Goal: Browse casually

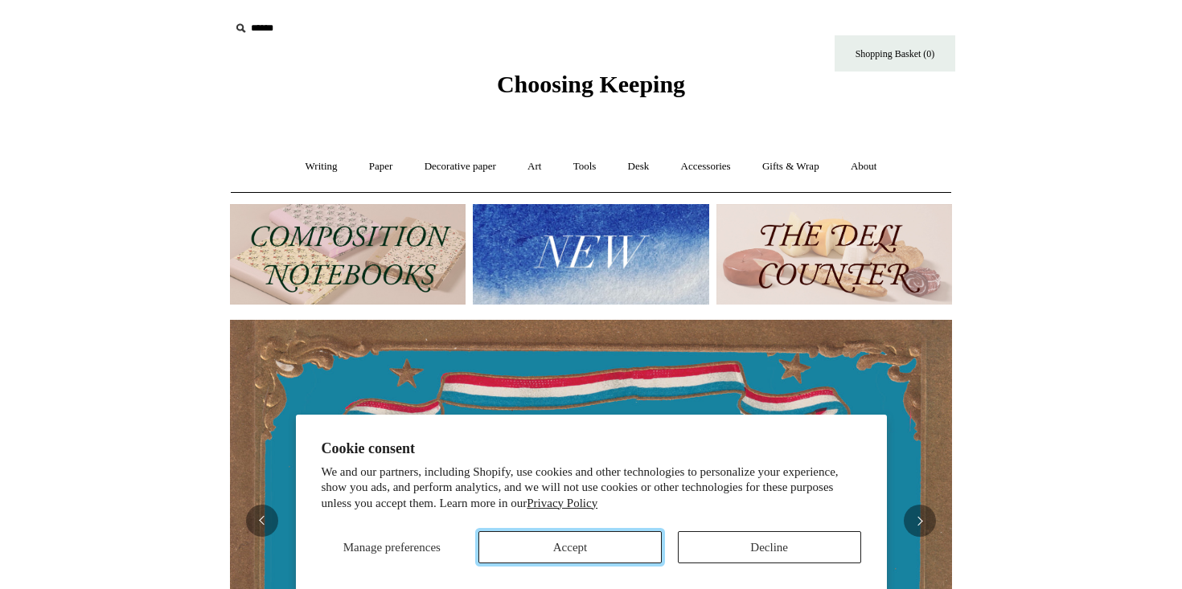
click at [609, 547] on button "Accept" at bounding box center [569, 547] width 183 height 32
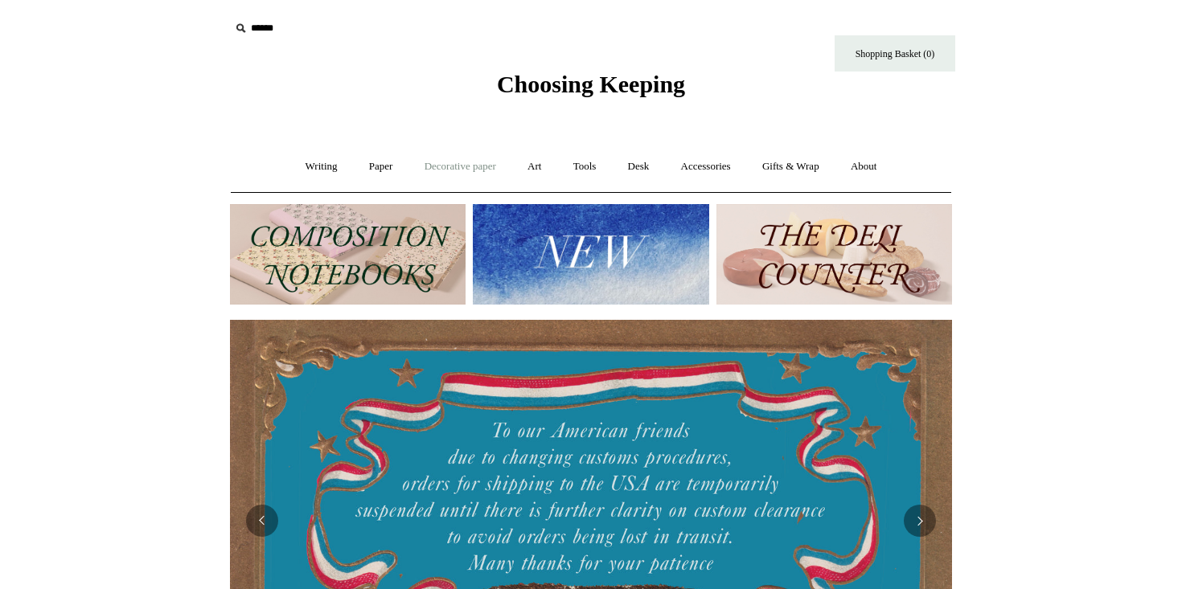
click at [459, 166] on link "Decorative paper +" at bounding box center [460, 167] width 101 height 43
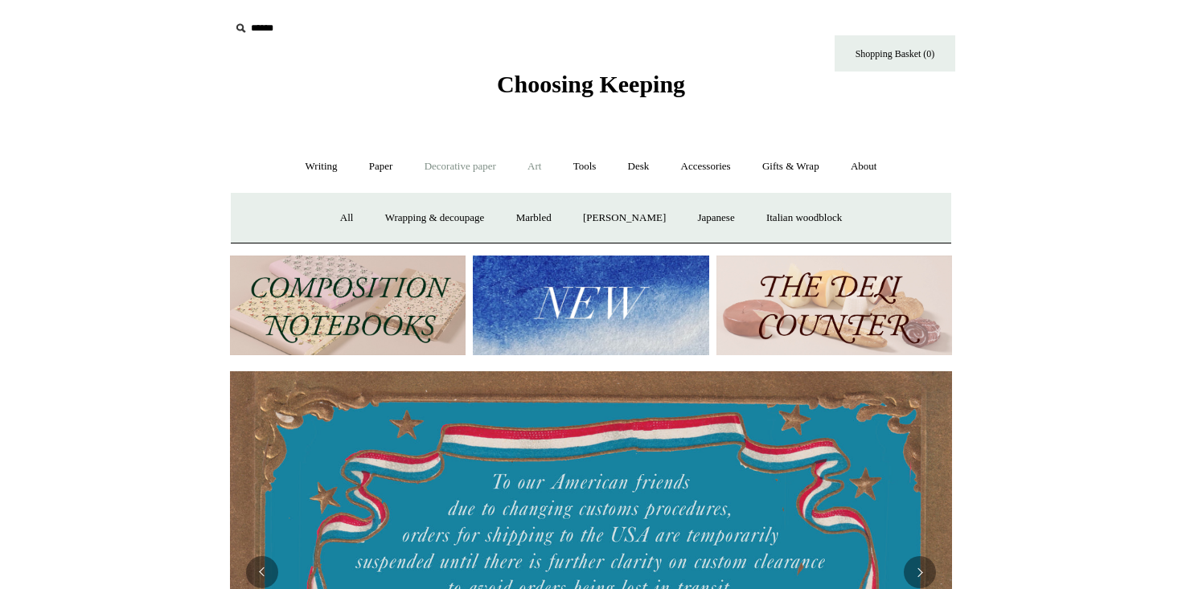
click at [544, 158] on link "Art +" at bounding box center [534, 167] width 43 height 43
click at [318, 163] on link "Writing +" at bounding box center [321, 167] width 61 height 43
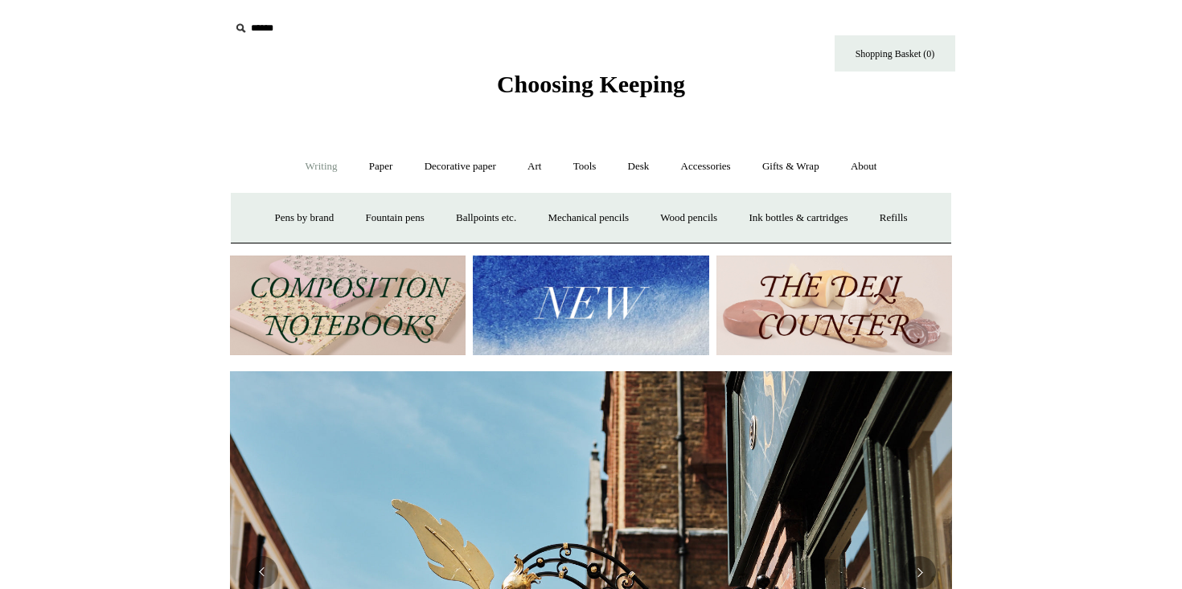
click at [499, 291] on img at bounding box center [591, 306] width 236 height 101
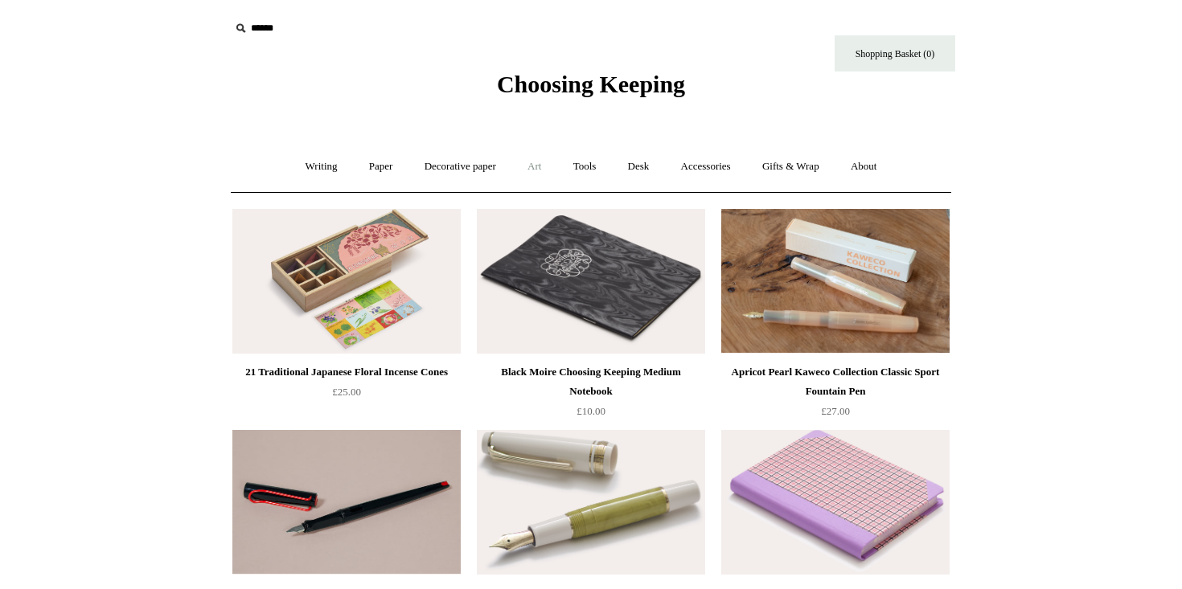
click at [541, 161] on link "Art +" at bounding box center [534, 167] width 43 height 43
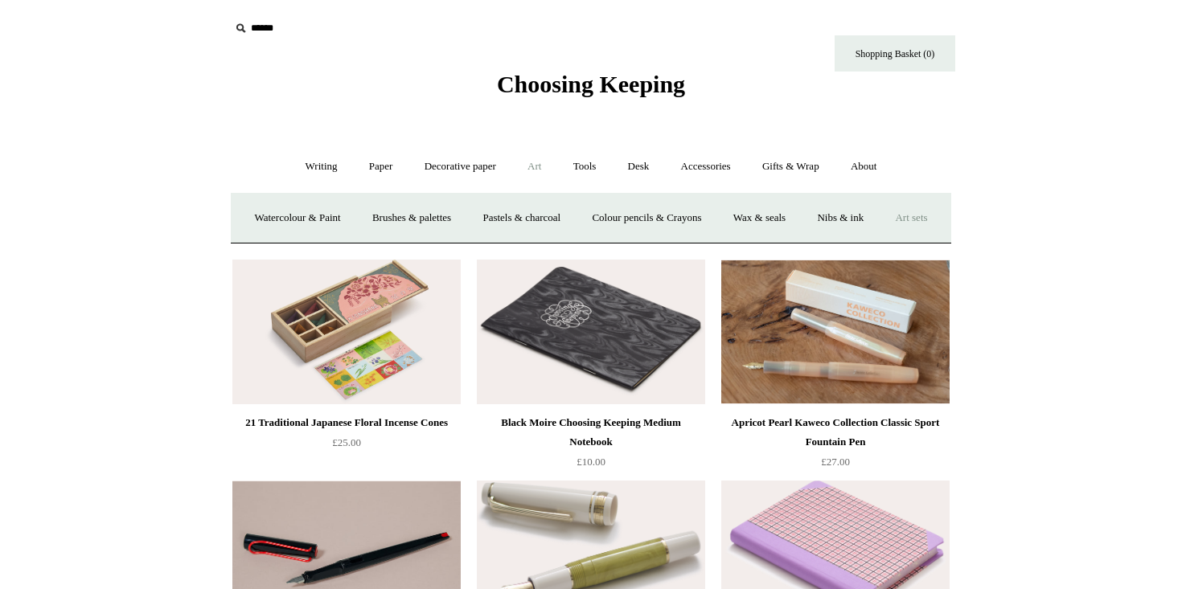
click at [880, 240] on link "Art sets" at bounding box center [910, 218] width 61 height 43
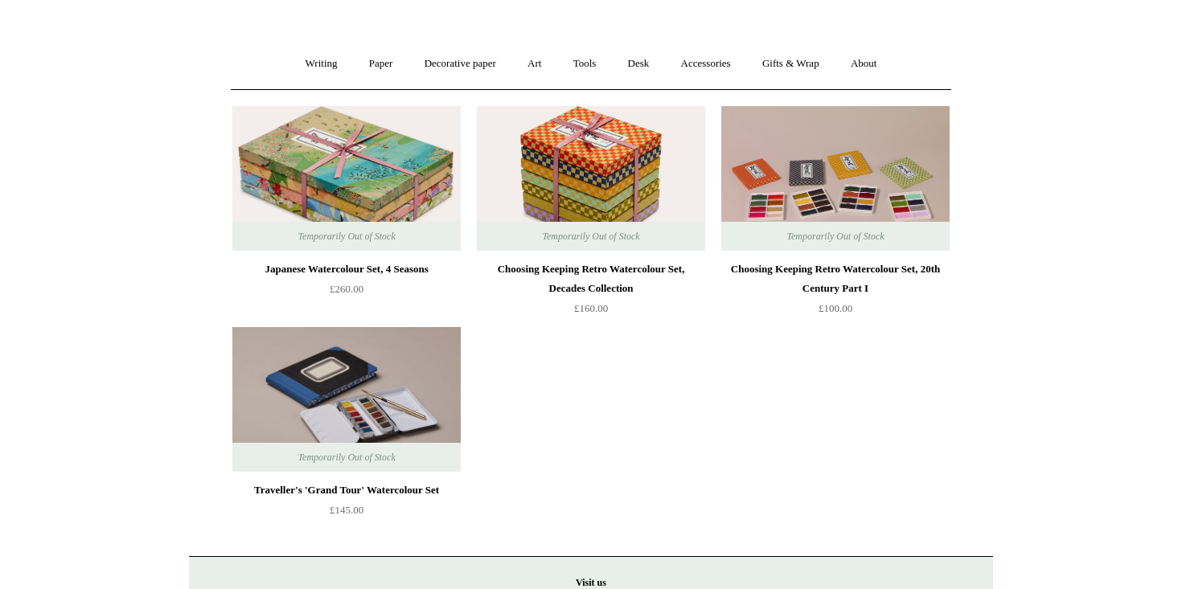
scroll to position [108, 0]
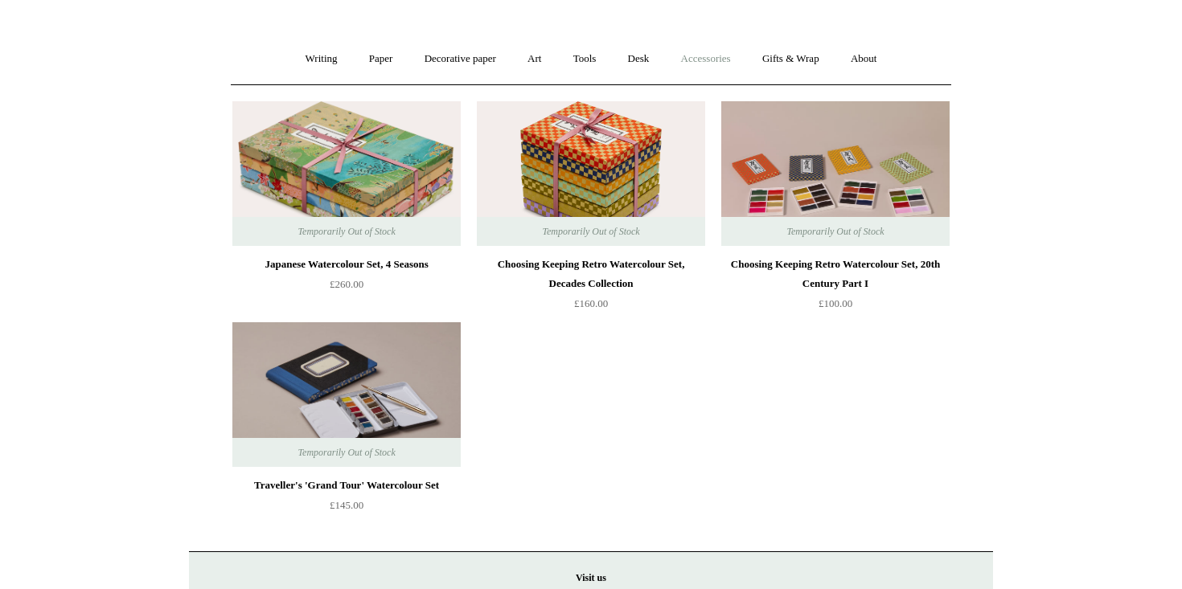
click at [712, 65] on link "Accessories +" at bounding box center [706, 59] width 79 height 43
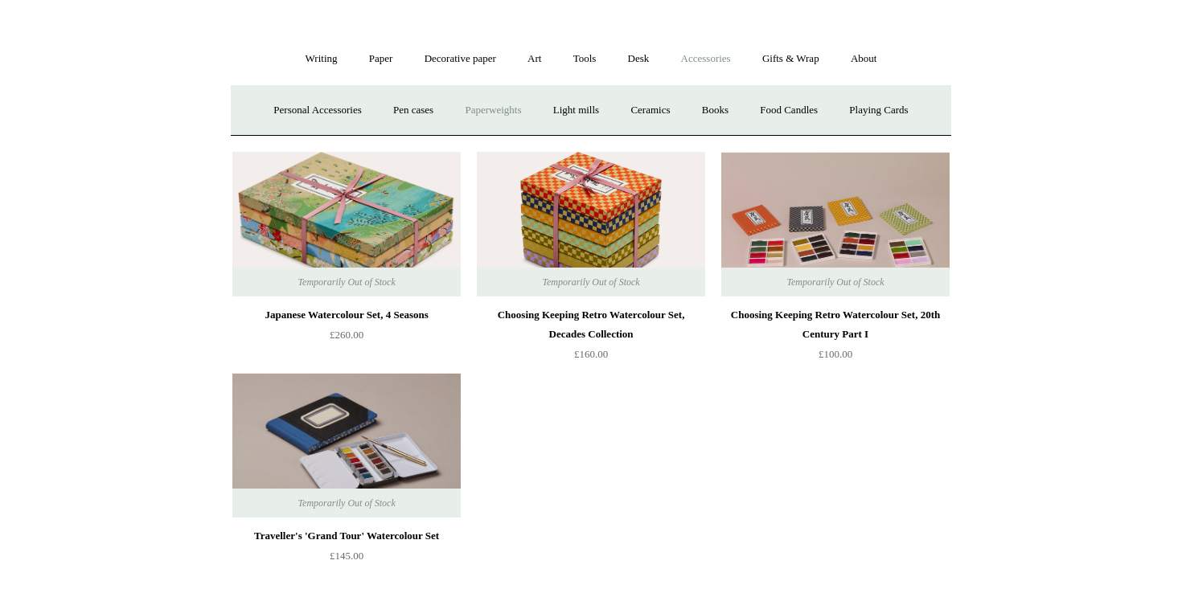
click at [484, 117] on link "Paperweights +" at bounding box center [492, 110] width 85 height 43
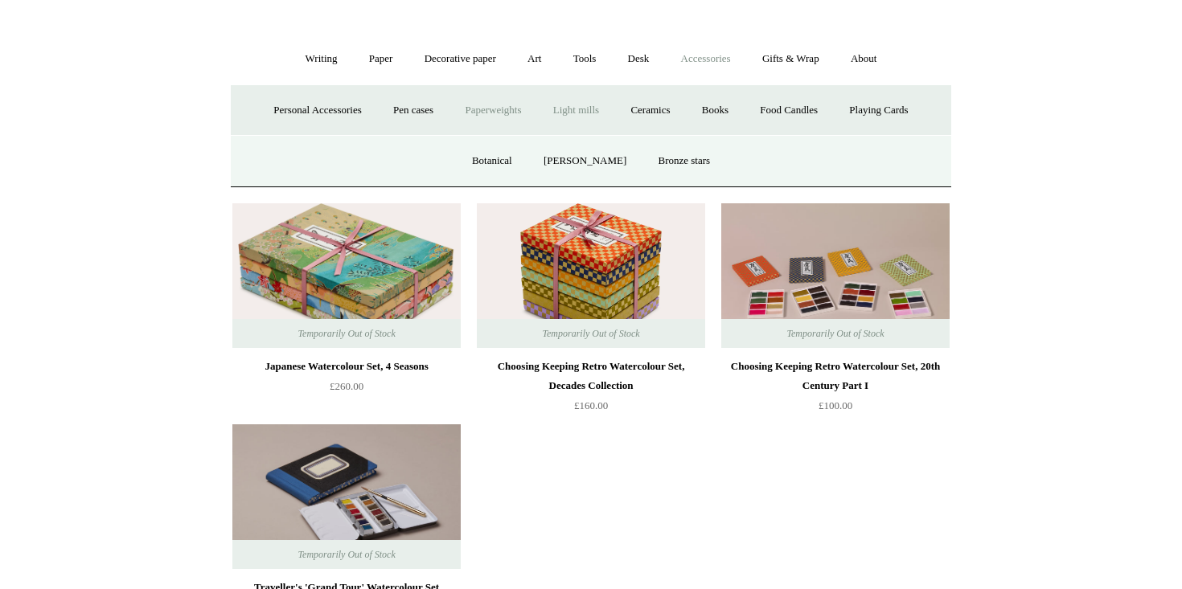
click at [574, 120] on link "Light mills" at bounding box center [576, 110] width 75 height 43
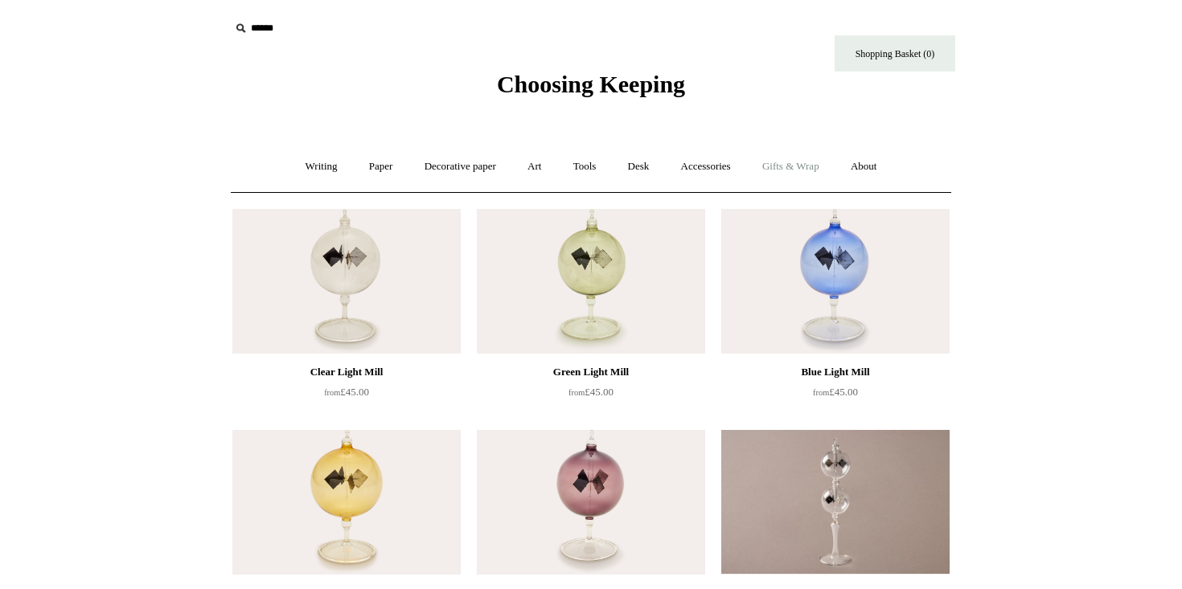
click at [798, 176] on link "Gifts & Wrap +" at bounding box center [791, 167] width 86 height 43
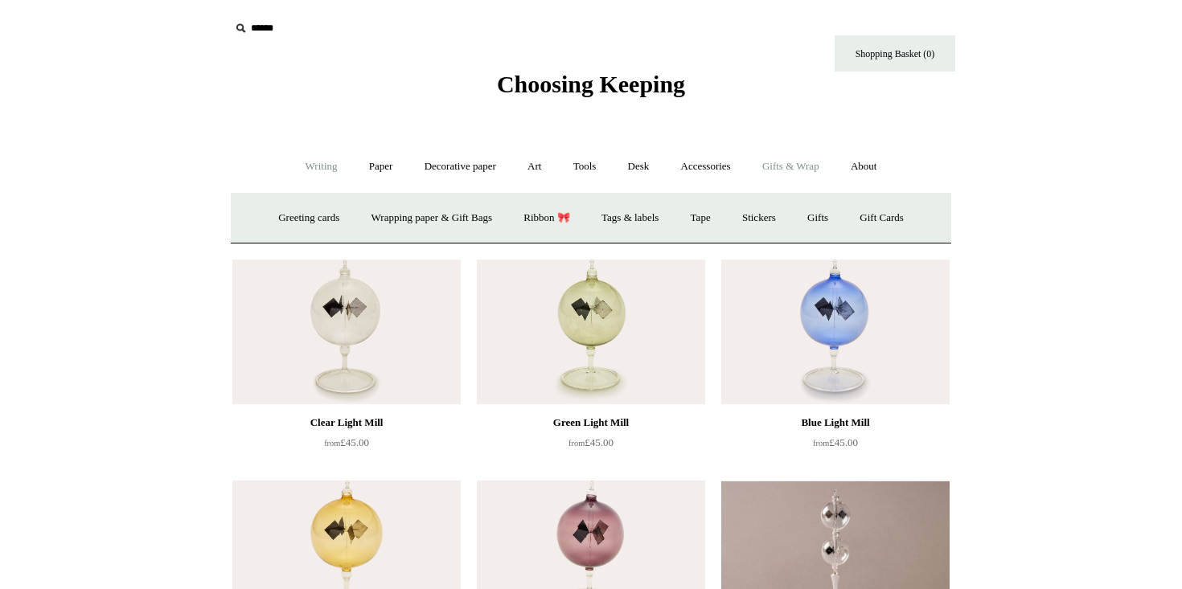
click at [311, 163] on link "Writing +" at bounding box center [321, 167] width 61 height 43
click at [377, 167] on link "Paper +" at bounding box center [381, 167] width 53 height 43
click at [781, 216] on link "Writing paper and envelopes +" at bounding box center [778, 218] width 149 height 43
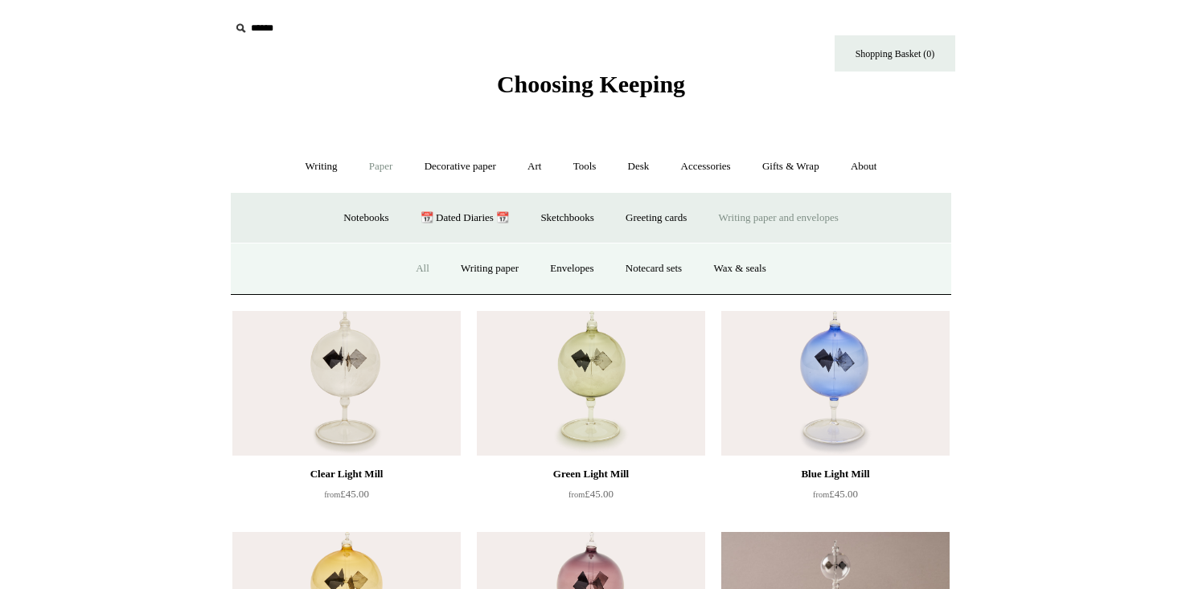
click at [403, 273] on link "All" at bounding box center [422, 269] width 43 height 43
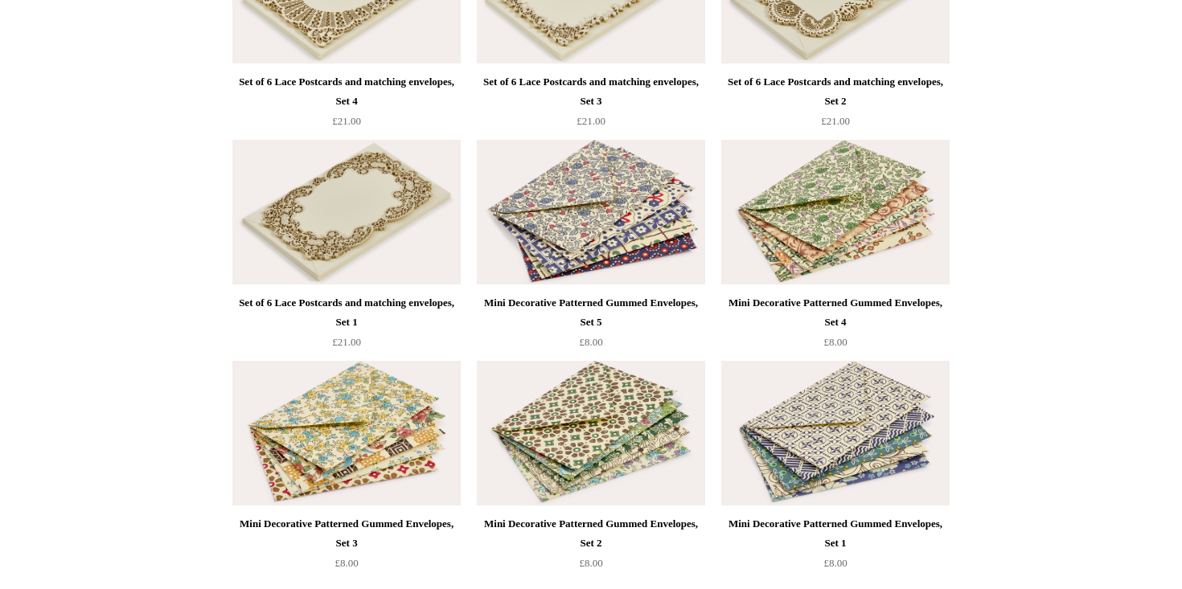
scroll to position [2958, 0]
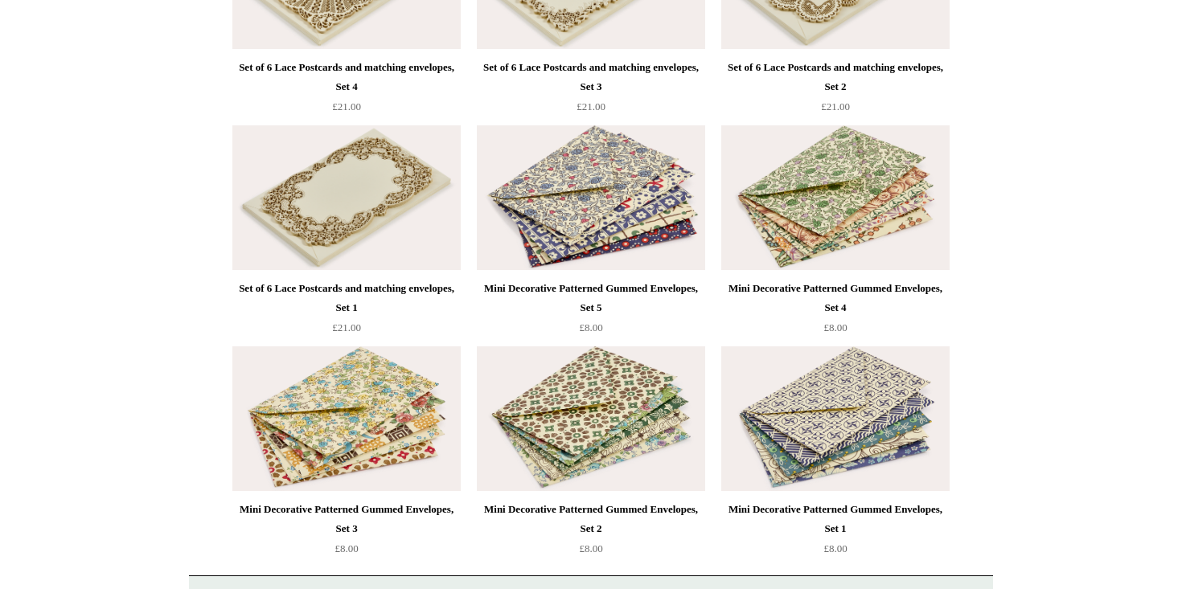
click at [601, 176] on img at bounding box center [591, 197] width 228 height 145
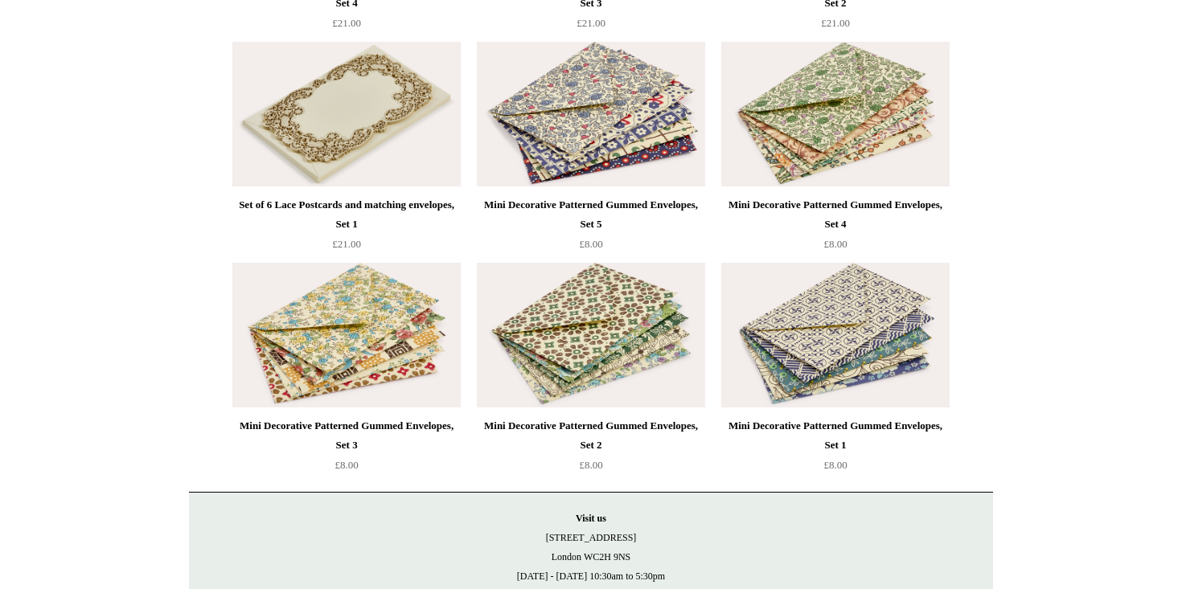
scroll to position [3043, 0]
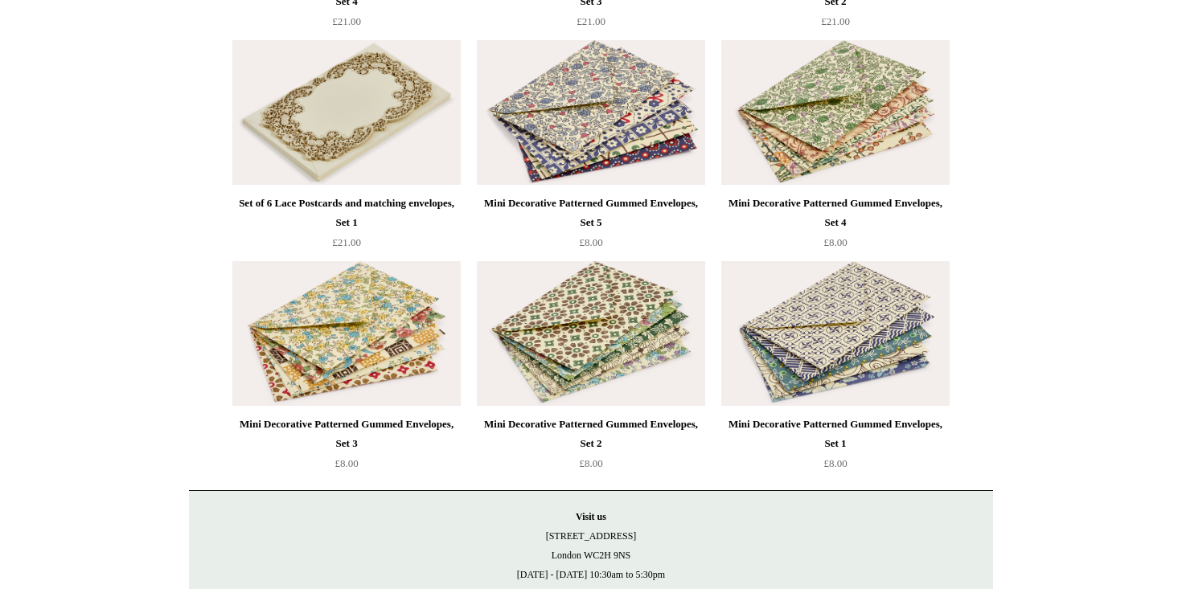
click at [611, 146] on img at bounding box center [591, 112] width 228 height 145
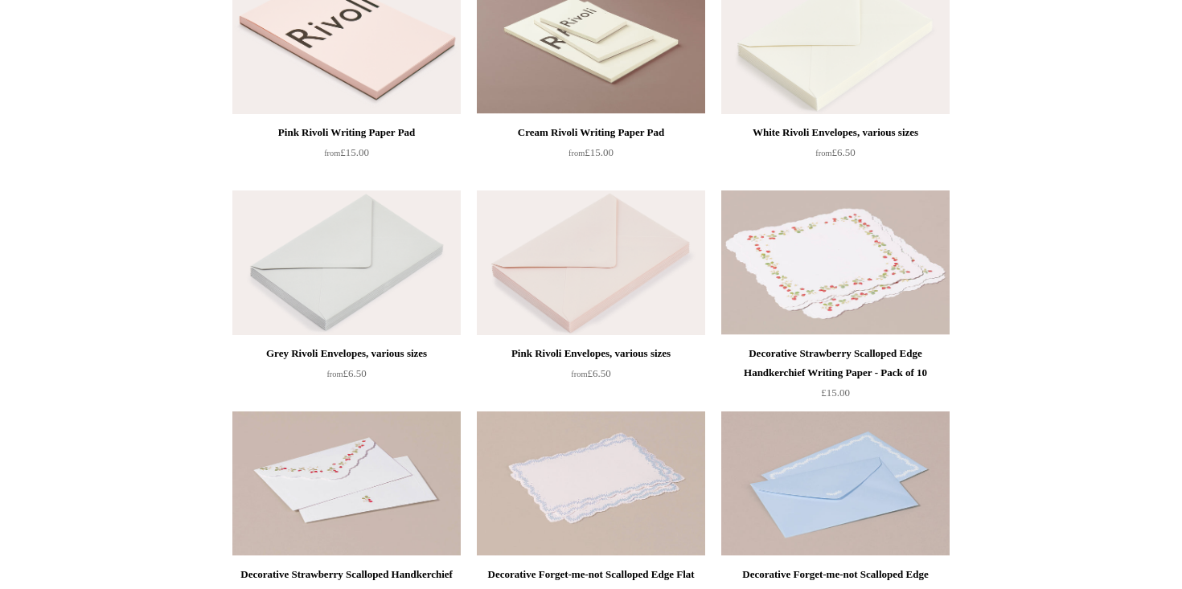
scroll to position [0, 0]
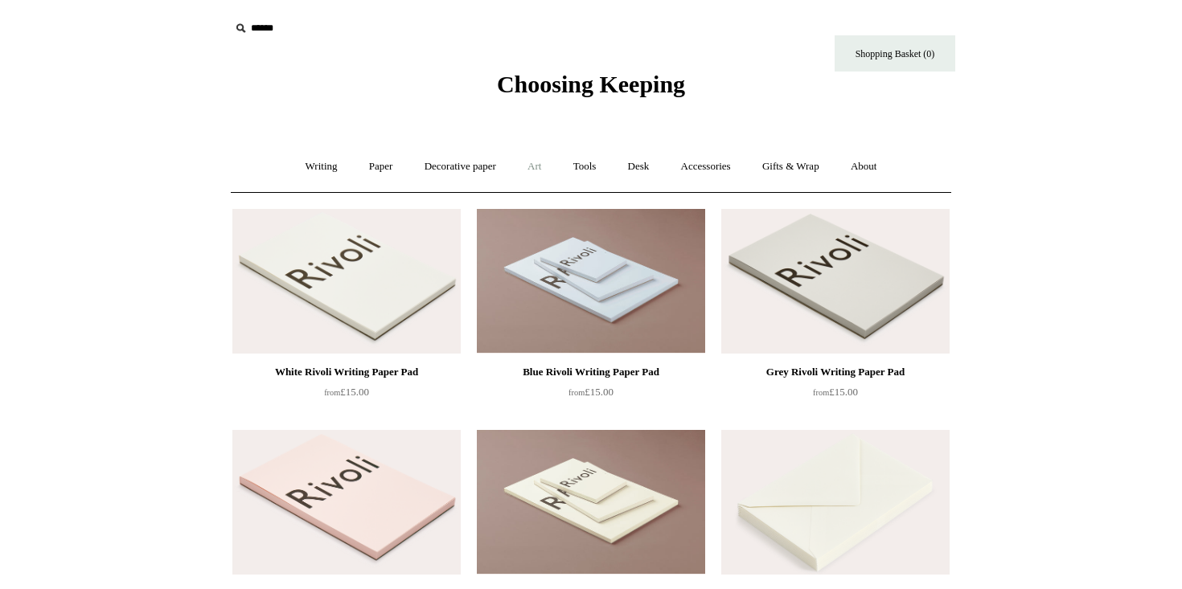
click at [533, 171] on link "Art +" at bounding box center [534, 167] width 43 height 43
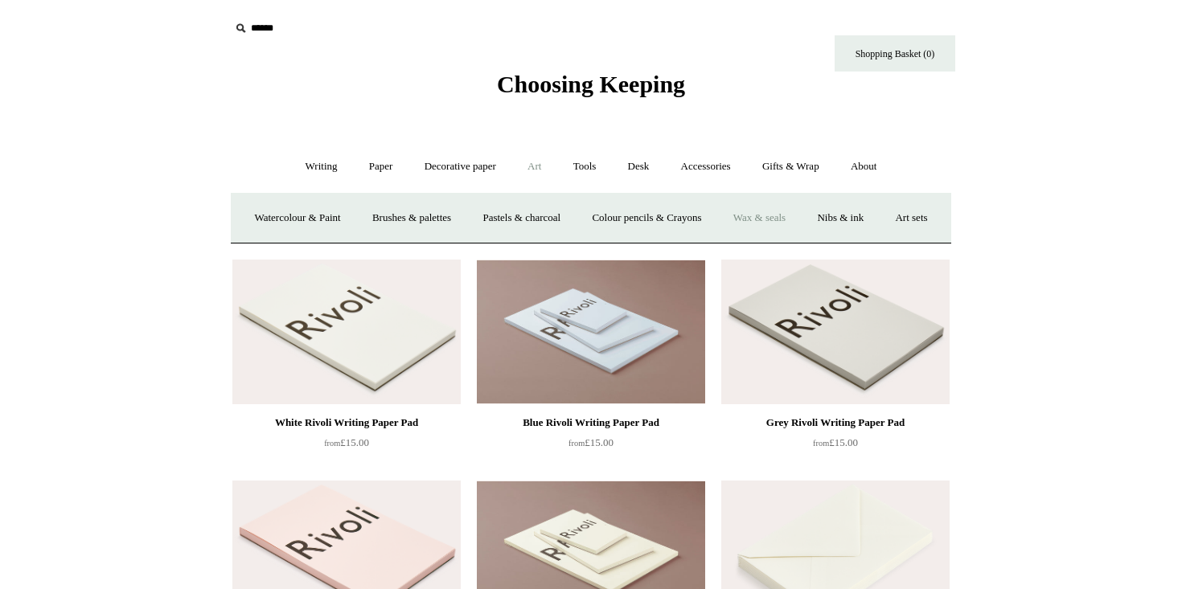
click at [786, 221] on link "Wax & seals" at bounding box center [759, 218] width 81 height 43
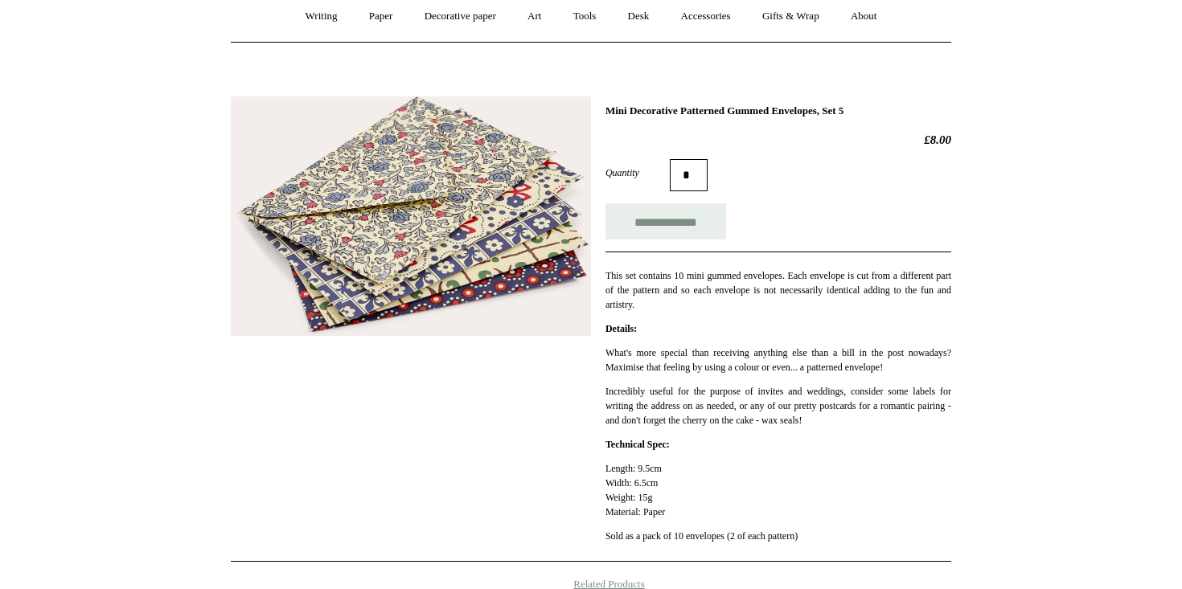
scroll to position [151, 0]
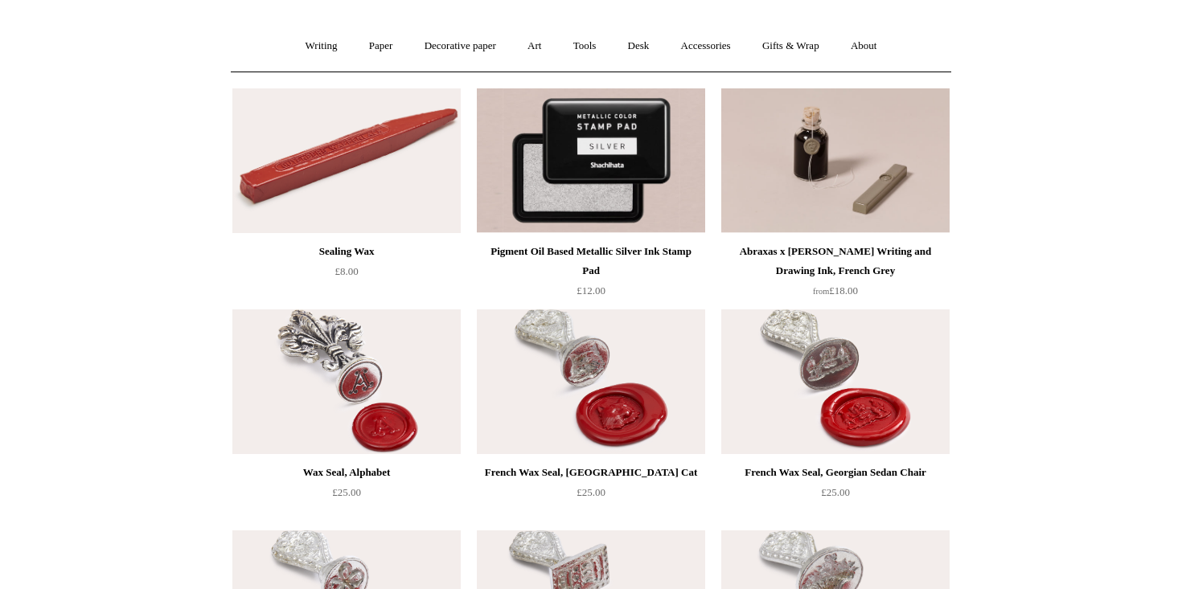
scroll to position [121, 0]
click at [602, 43] on link "Tools +" at bounding box center [585, 45] width 52 height 43
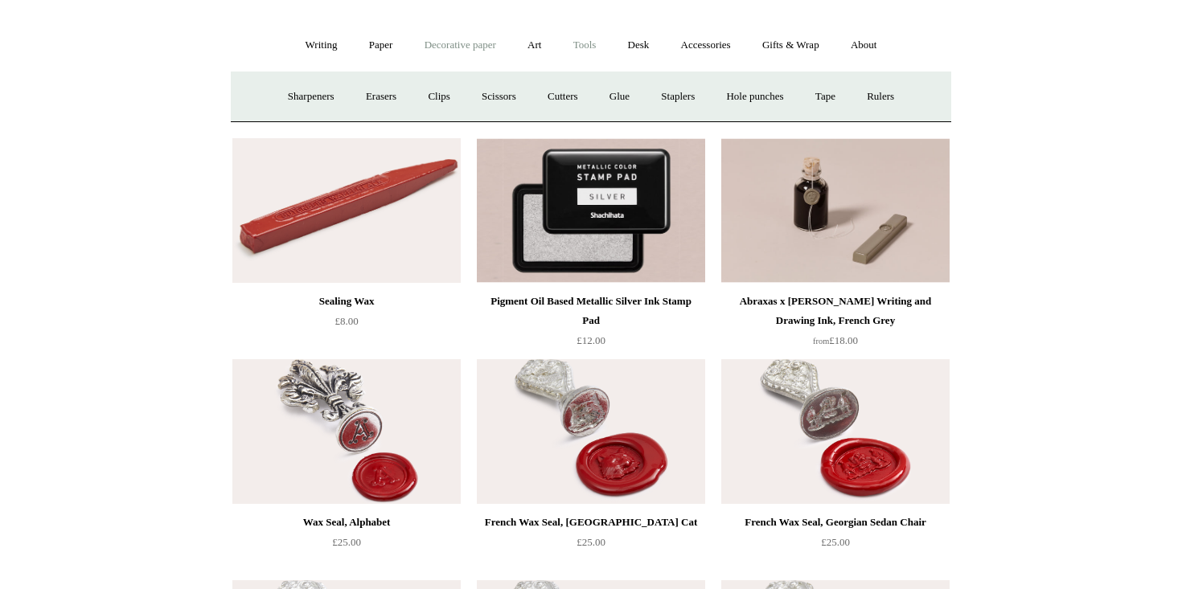
click at [474, 55] on link "Decorative paper +" at bounding box center [460, 45] width 101 height 43
click at [528, 43] on link "Art +" at bounding box center [534, 45] width 43 height 43
click at [589, 49] on link "Tools +" at bounding box center [585, 45] width 52 height 43
click at [649, 47] on link "Desk +" at bounding box center [638, 45] width 51 height 43
click at [673, 92] on link "Desk Accessories" at bounding box center [659, 97] width 102 height 43
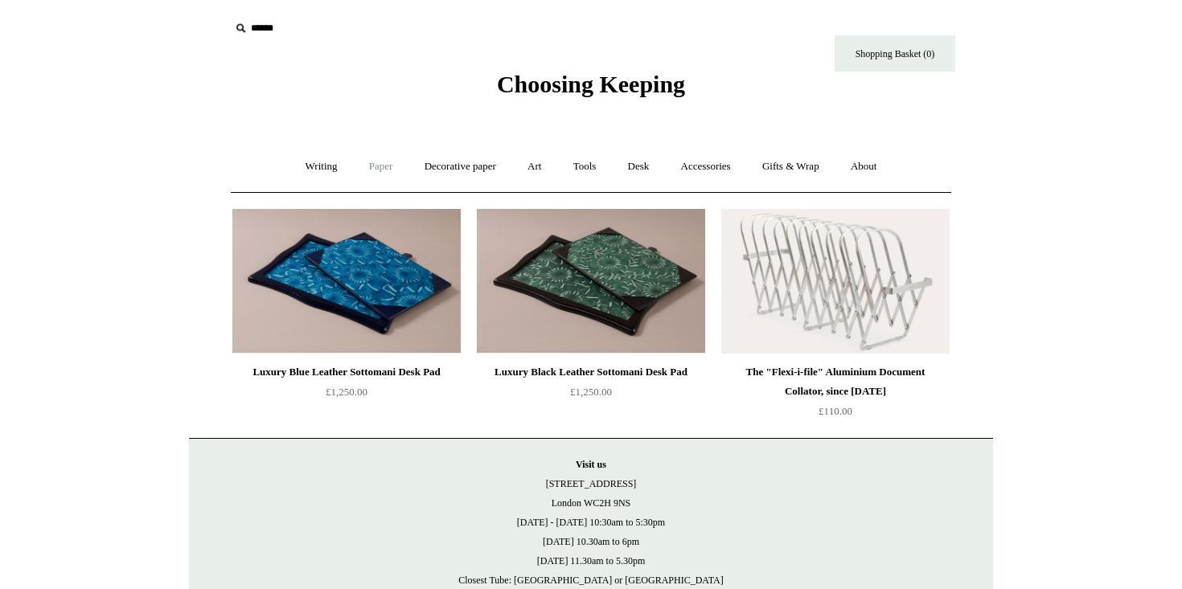
click at [384, 162] on link "Paper +" at bounding box center [381, 167] width 53 height 43
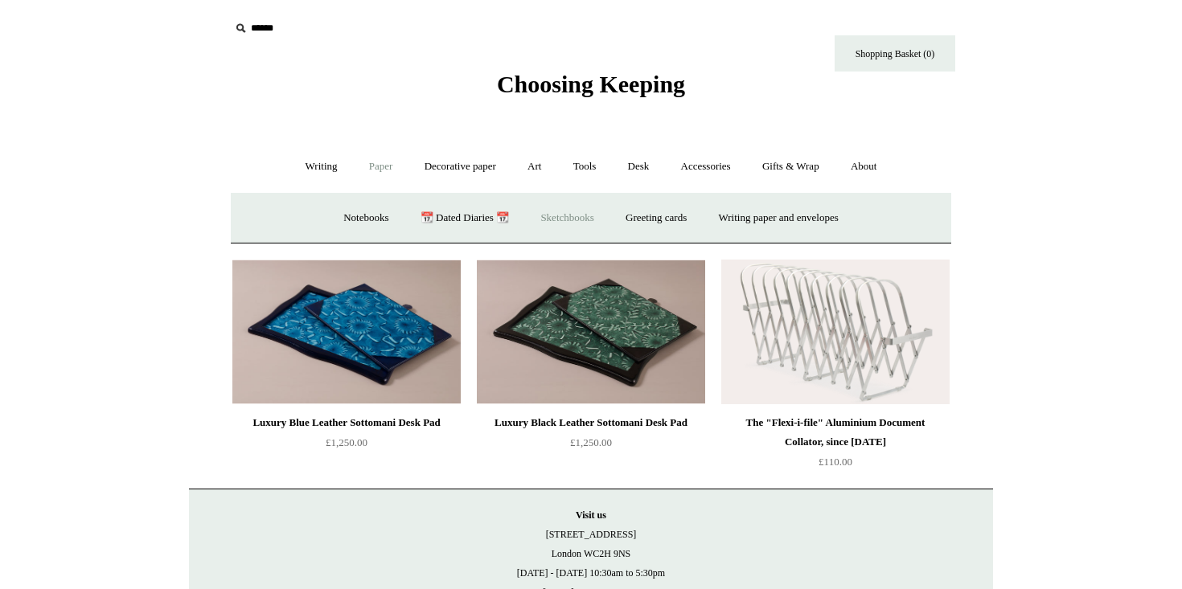
click at [578, 213] on link "Sketchbooks +" at bounding box center [567, 218] width 82 height 43
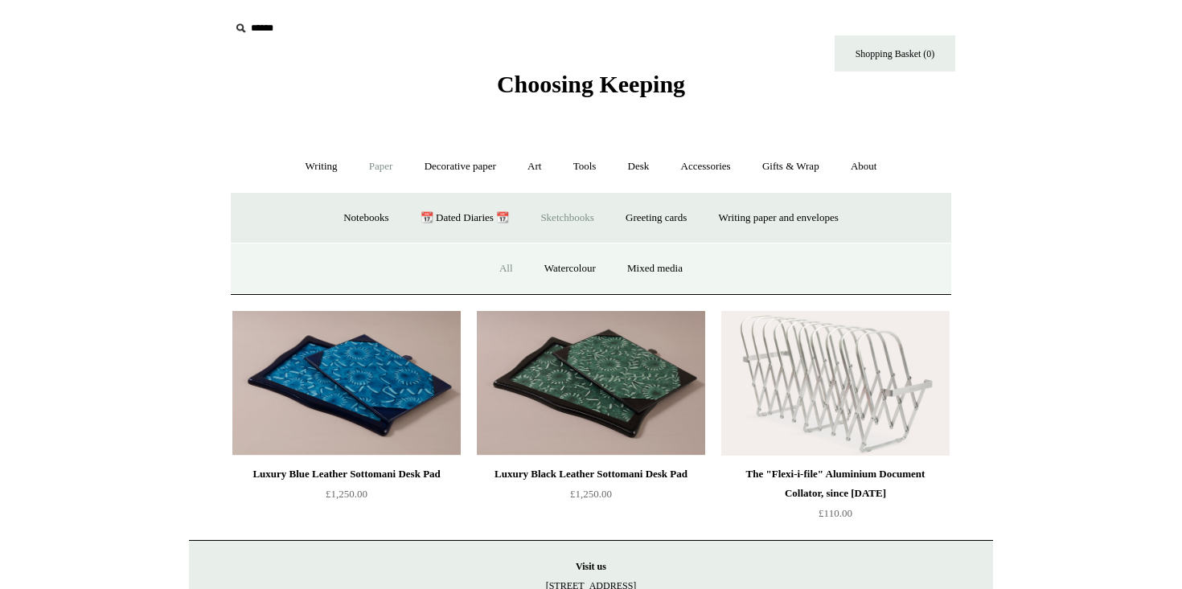
click at [499, 259] on link "All" at bounding box center [506, 269] width 43 height 43
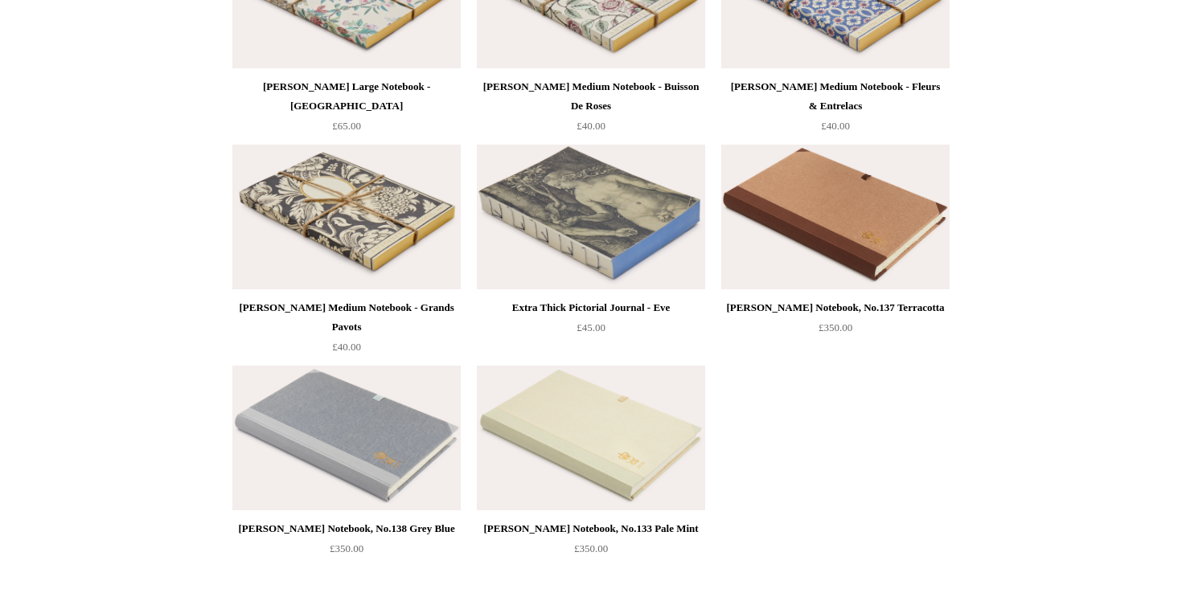
scroll to position [2491, 0]
